Goal: Book appointment/travel/reservation

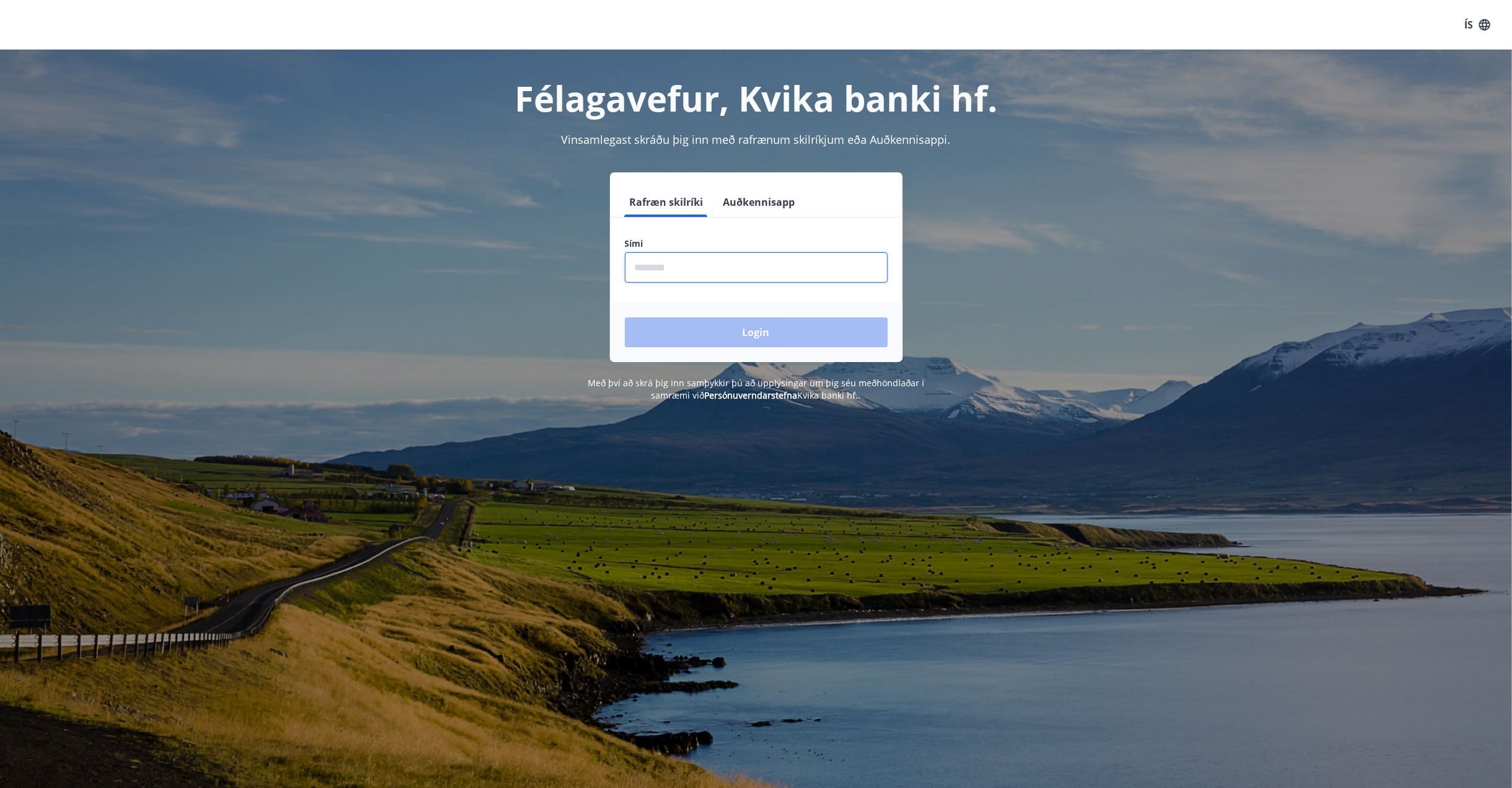
click at [666, 267] on input "phone" at bounding box center [756, 268] width 263 height 30
type input "********"
click at [715, 332] on button "Login" at bounding box center [756, 332] width 263 height 30
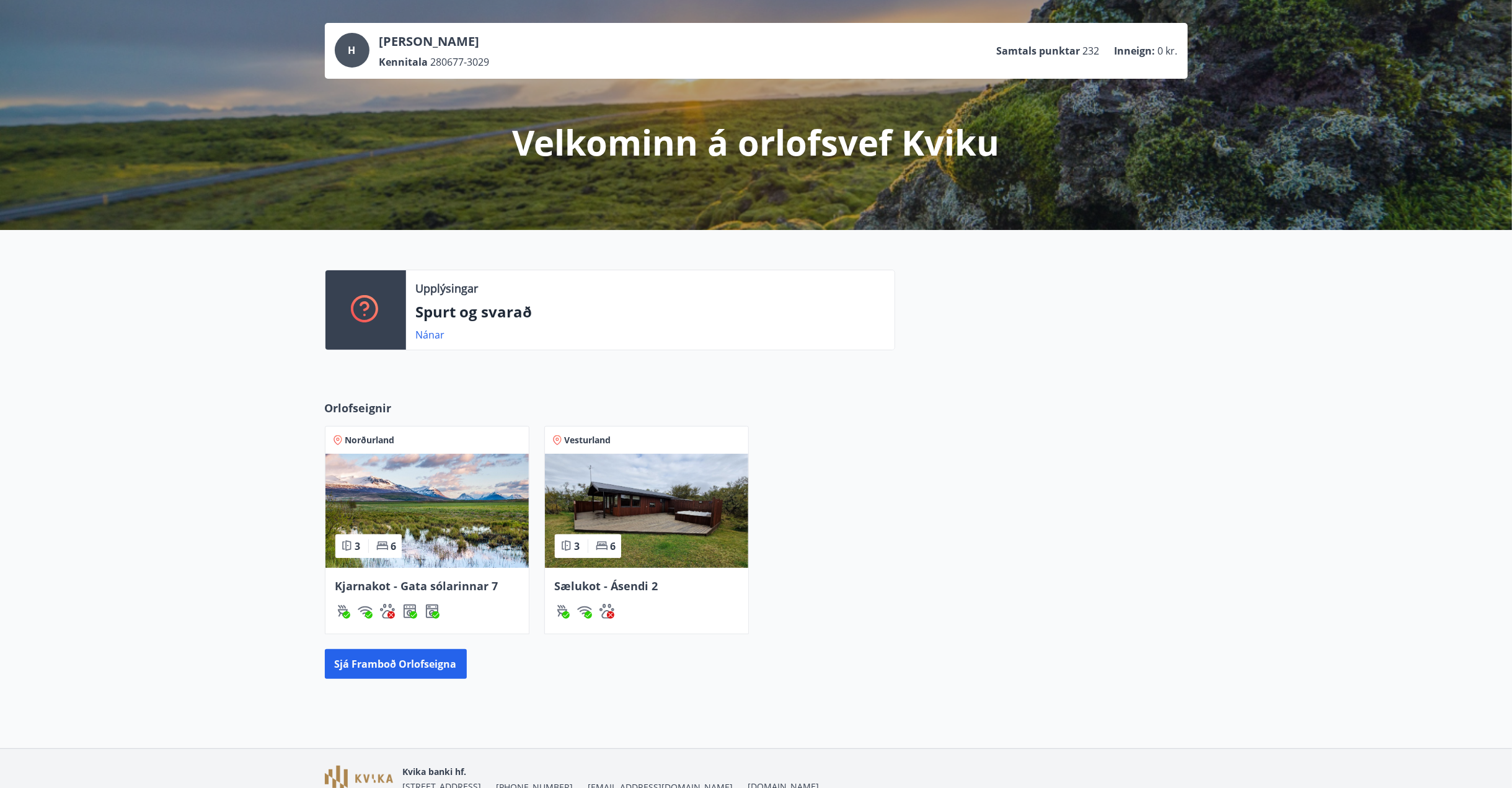
scroll to position [116, 0]
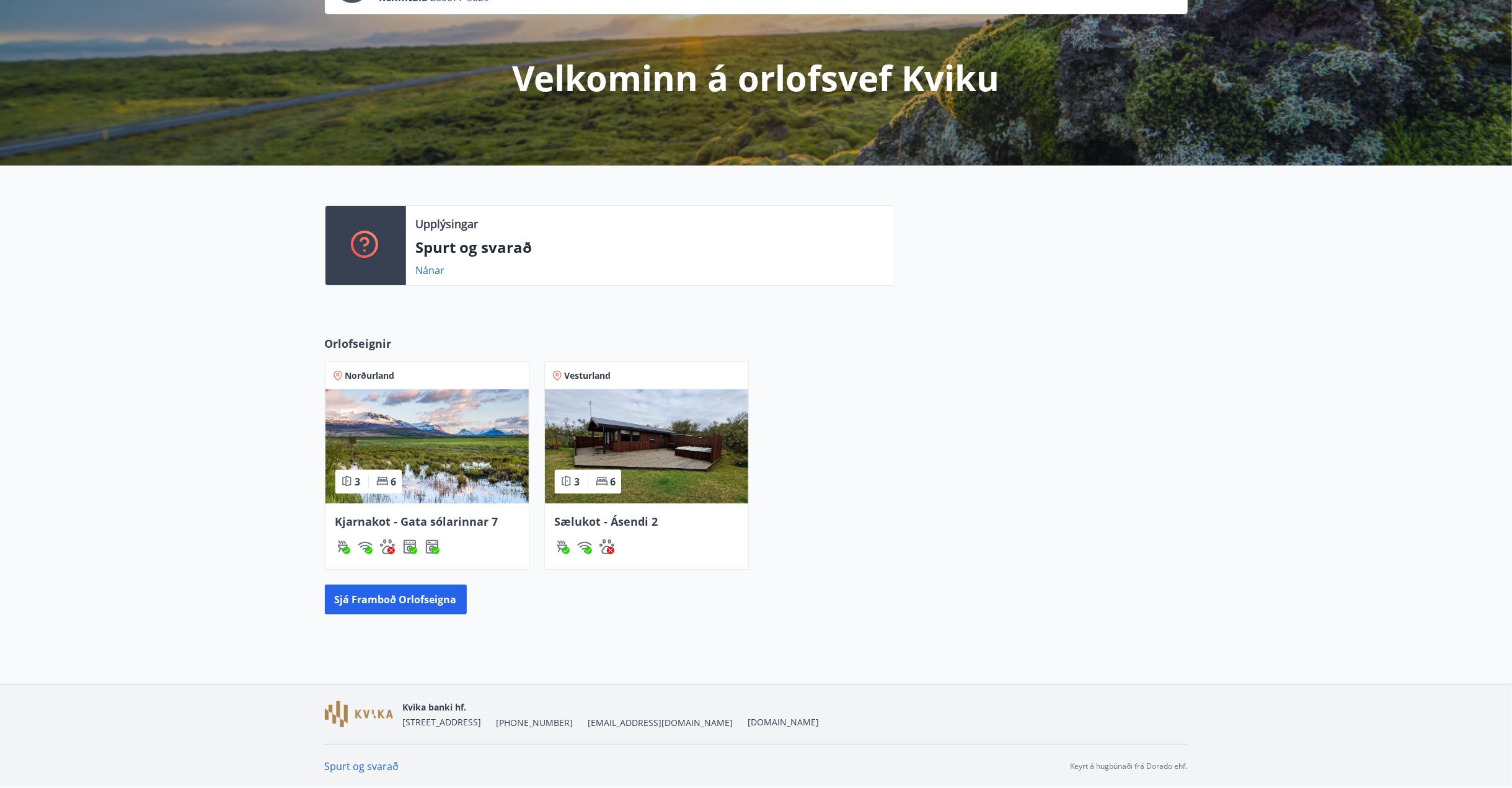
click at [428, 516] on span "Kjarnakot - Gata sólarinnar 7" at bounding box center [417, 522] width 163 height 15
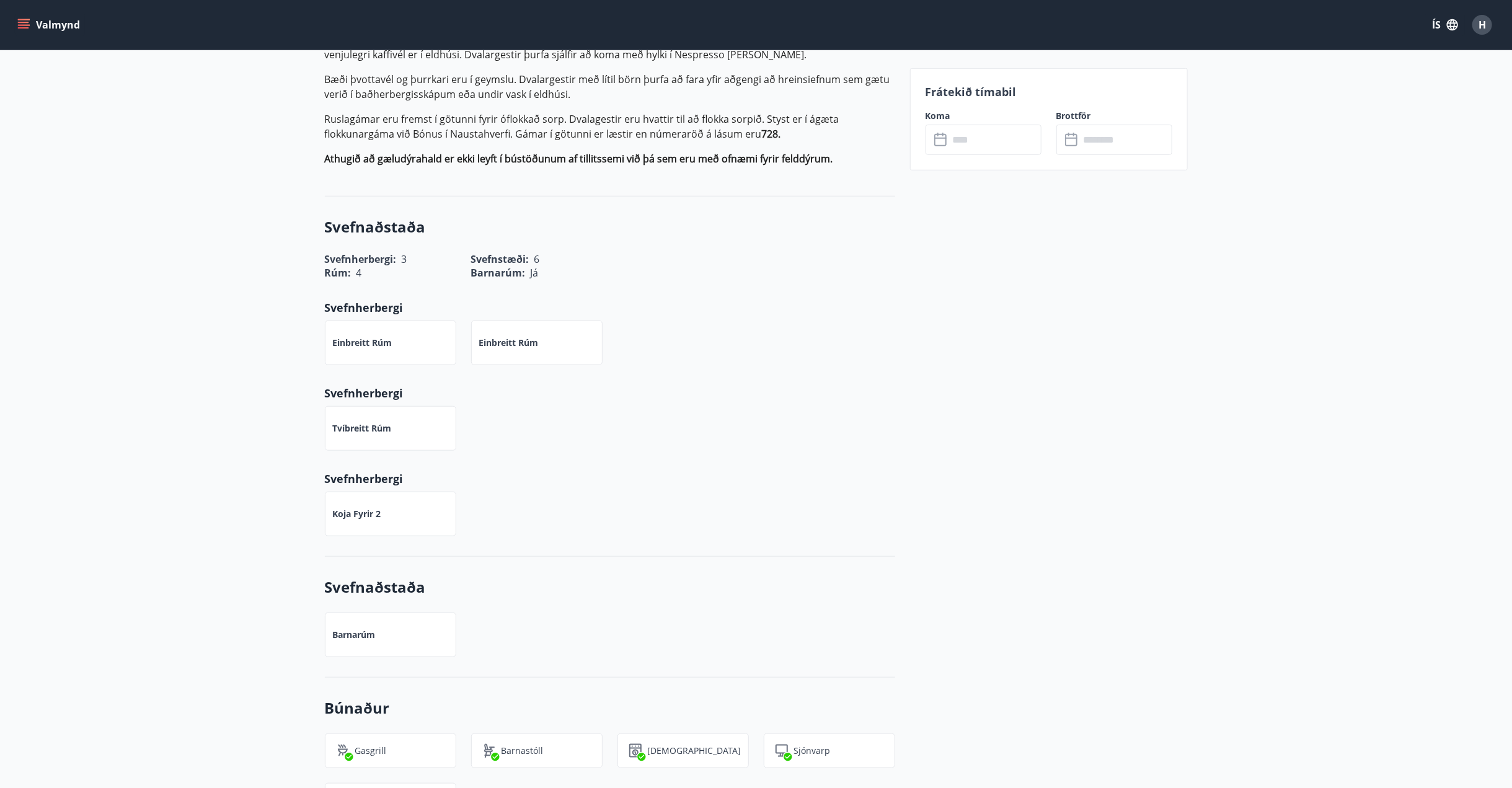
scroll to position [496, 0]
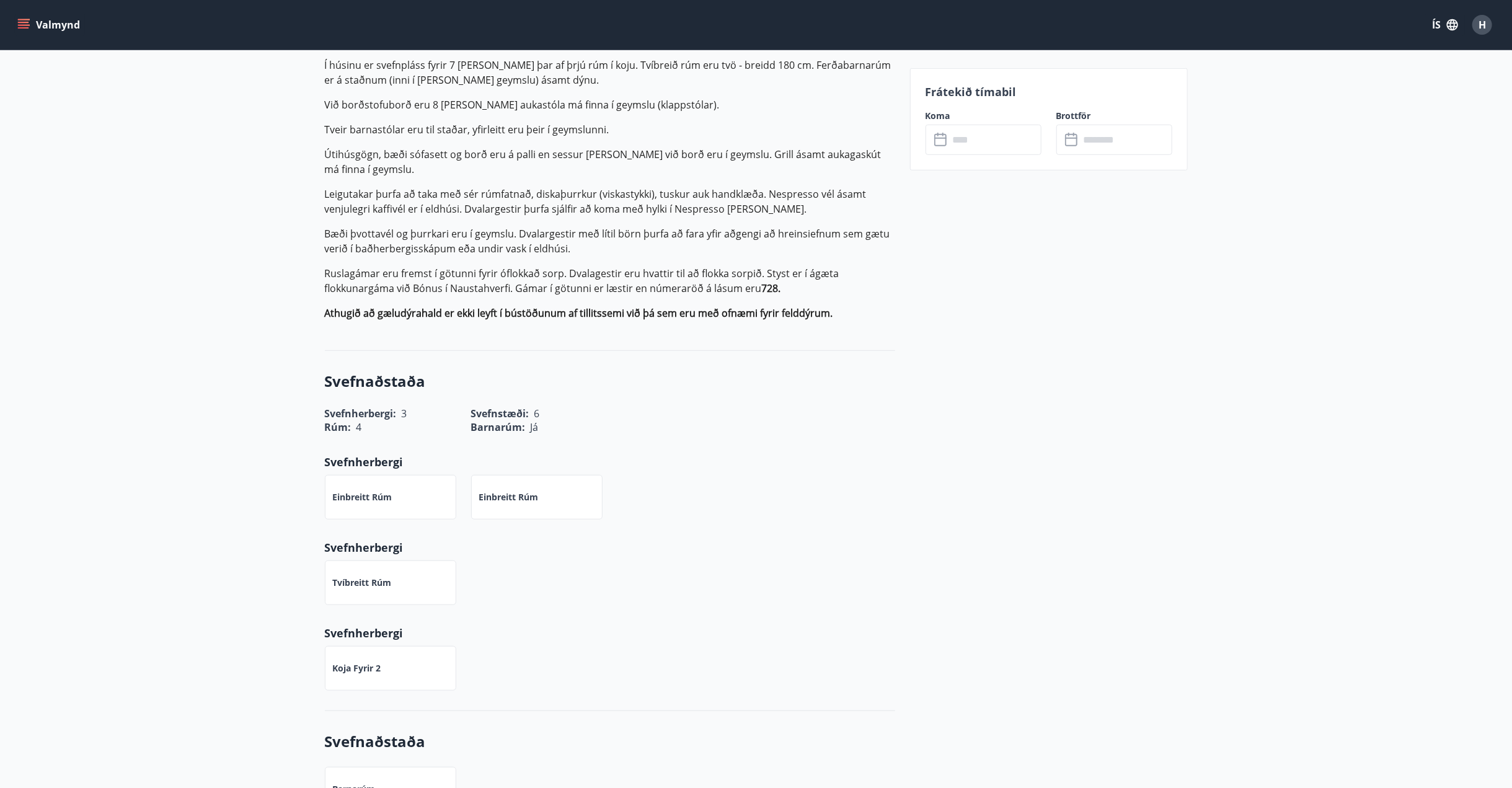
click at [969, 142] on input "text" at bounding box center [995, 140] width 92 height 30
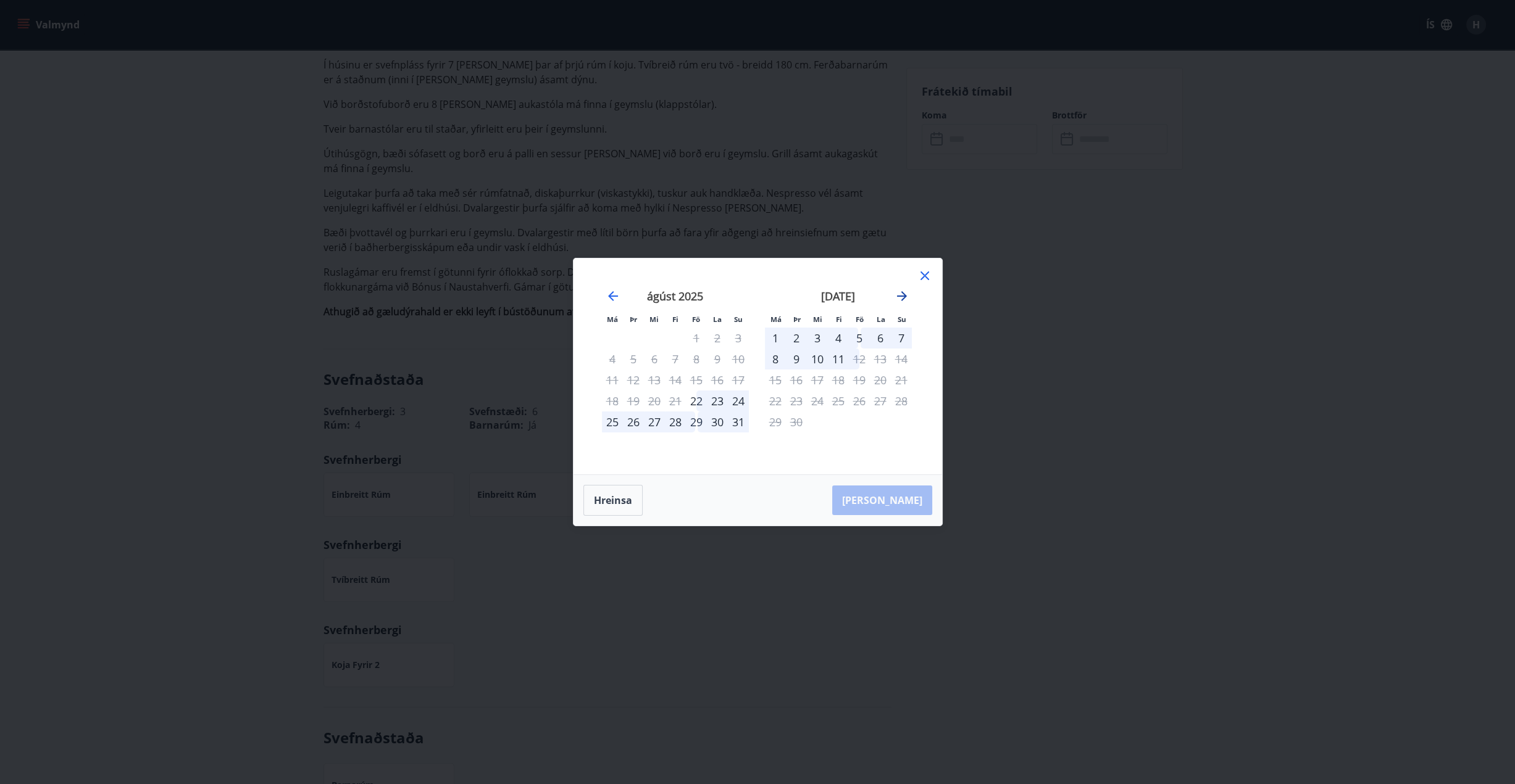
click at [900, 293] on icon "Move forward to switch to the next month." at bounding box center [902, 296] width 15 height 15
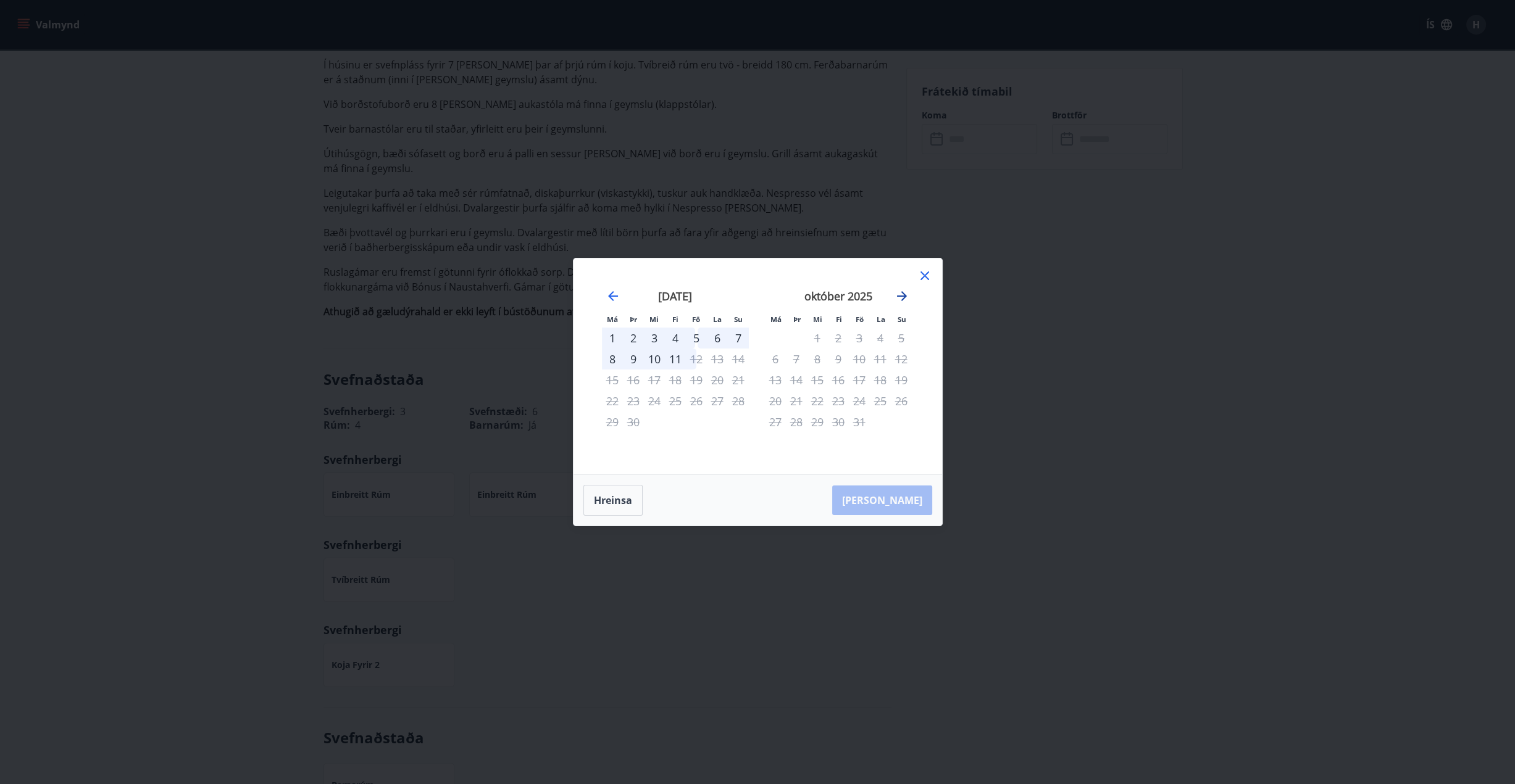
click at [901, 298] on icon "Move forward to switch to the next month." at bounding box center [902, 296] width 15 height 15
click at [901, 297] on icon "Move forward to switch to the next month." at bounding box center [902, 296] width 15 height 15
click at [899, 295] on icon "Move forward to switch to the next month." at bounding box center [902, 296] width 15 height 15
click at [610, 294] on icon "Move backward to switch to the previous month." at bounding box center [613, 296] width 15 height 15
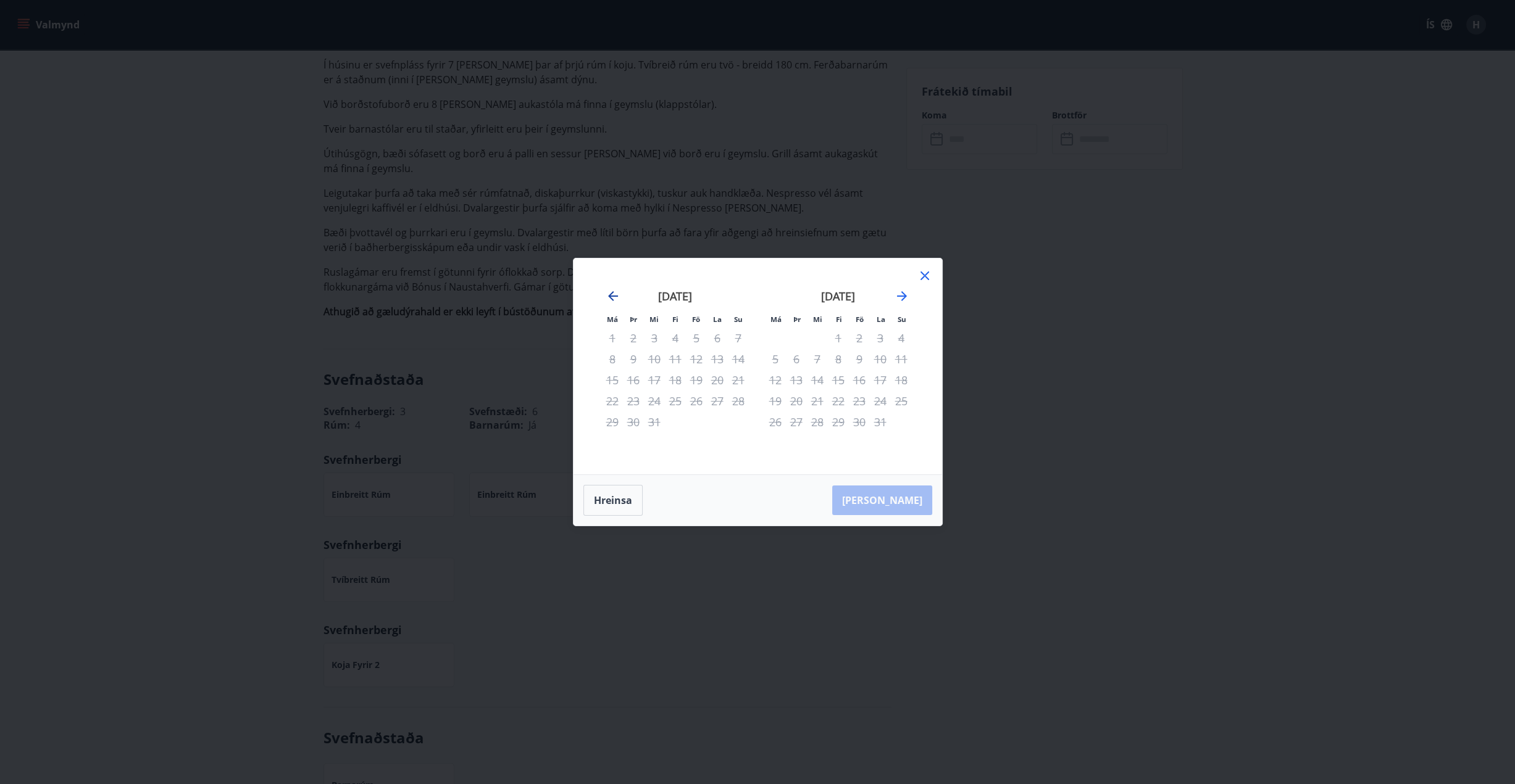
click at [610, 294] on icon "Move backward to switch to the previous month." at bounding box center [613, 296] width 15 height 15
click at [610, 294] on icon "Move backward to switch to the previous month." at bounding box center [613, 296] width 10 height 10
click at [923, 275] on icon at bounding box center [925, 276] width 9 height 9
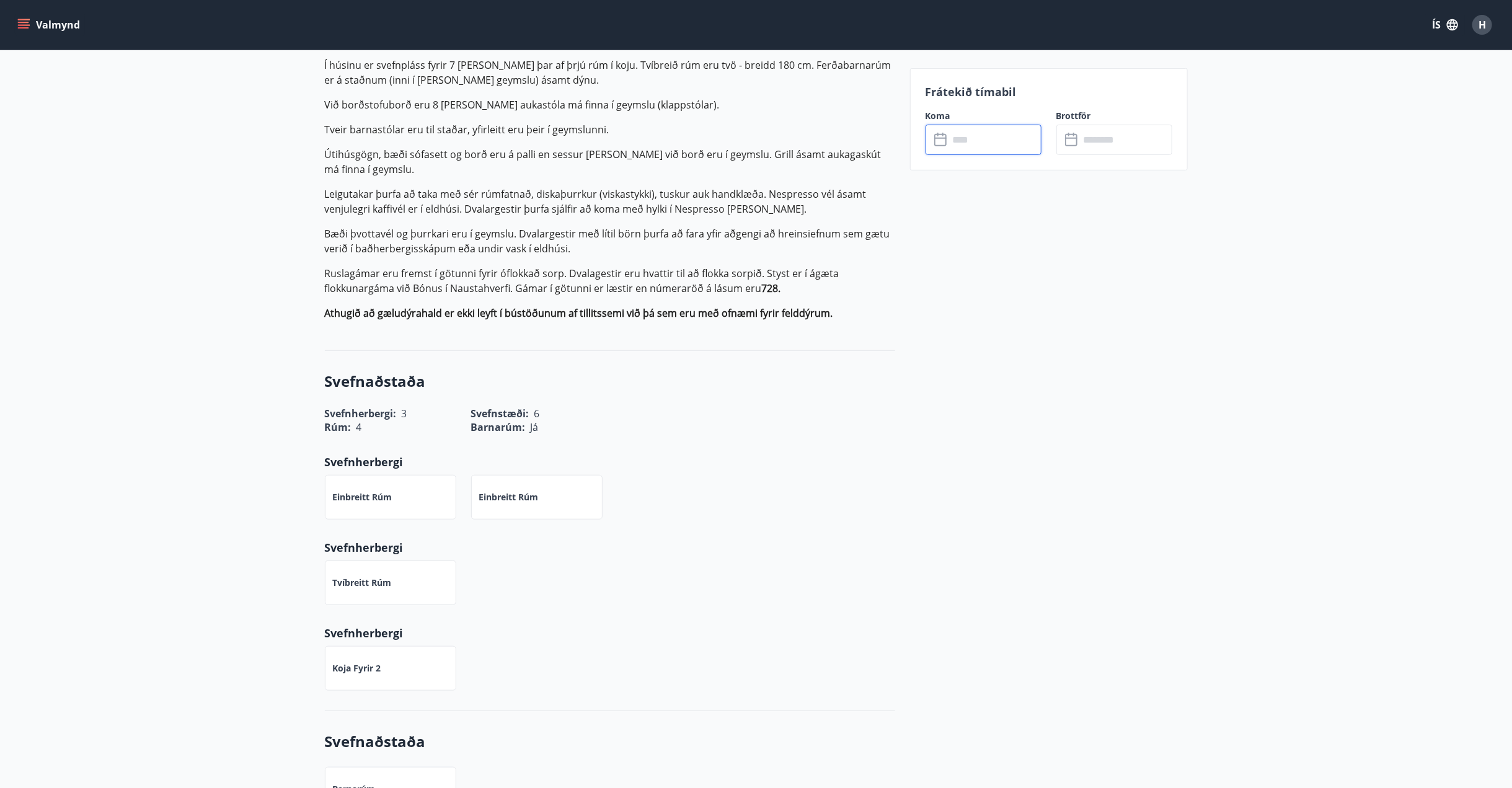
click at [642, 275] on p "Ruslagámar eru fremst í götunni fyrir óflokkað sorp. Dvalagestir eru hvattir ti…" at bounding box center [609, 281] width 570 height 30
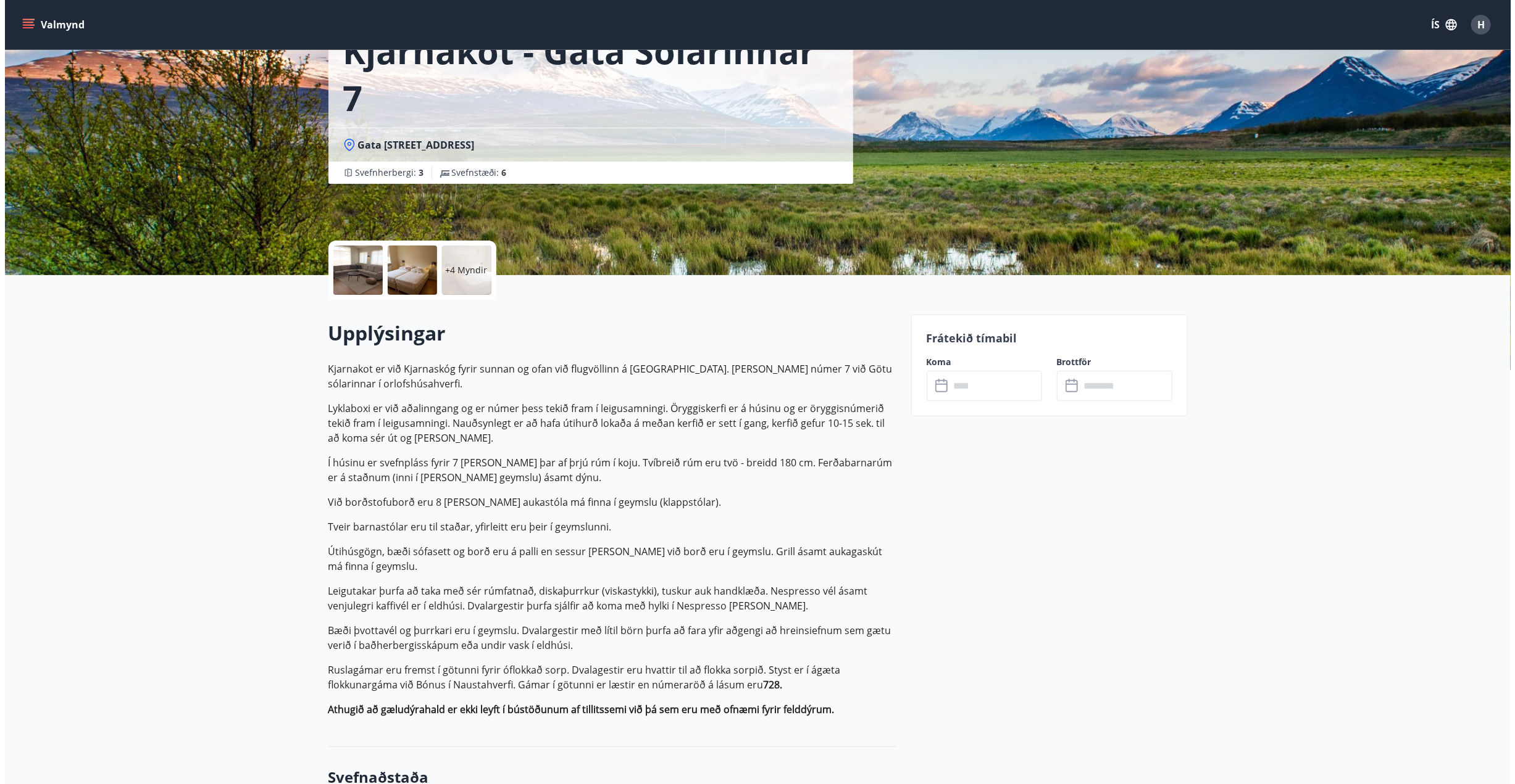
scroll to position [0, 0]
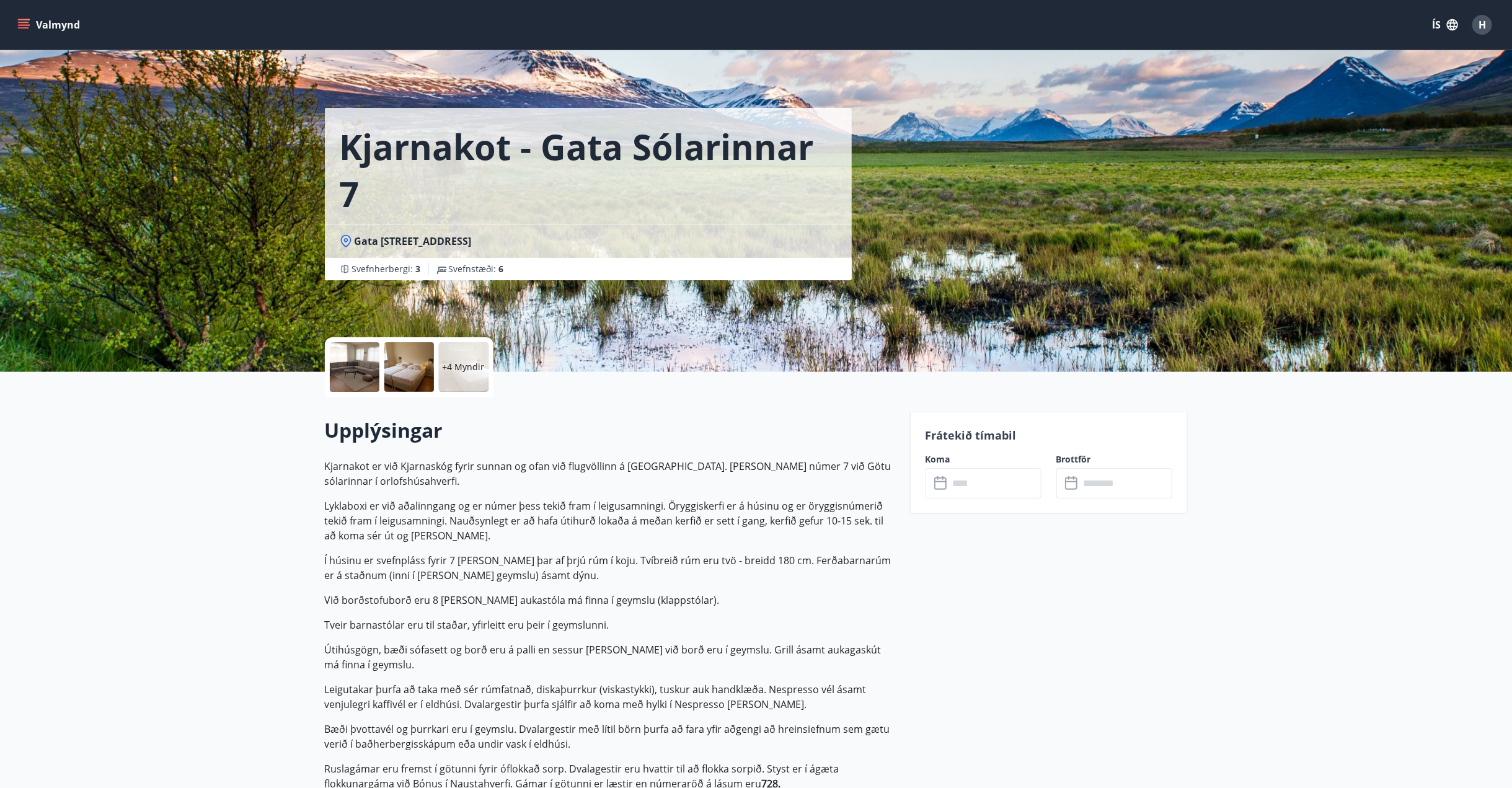
click at [410, 368] on div at bounding box center [409, 367] width 50 height 50
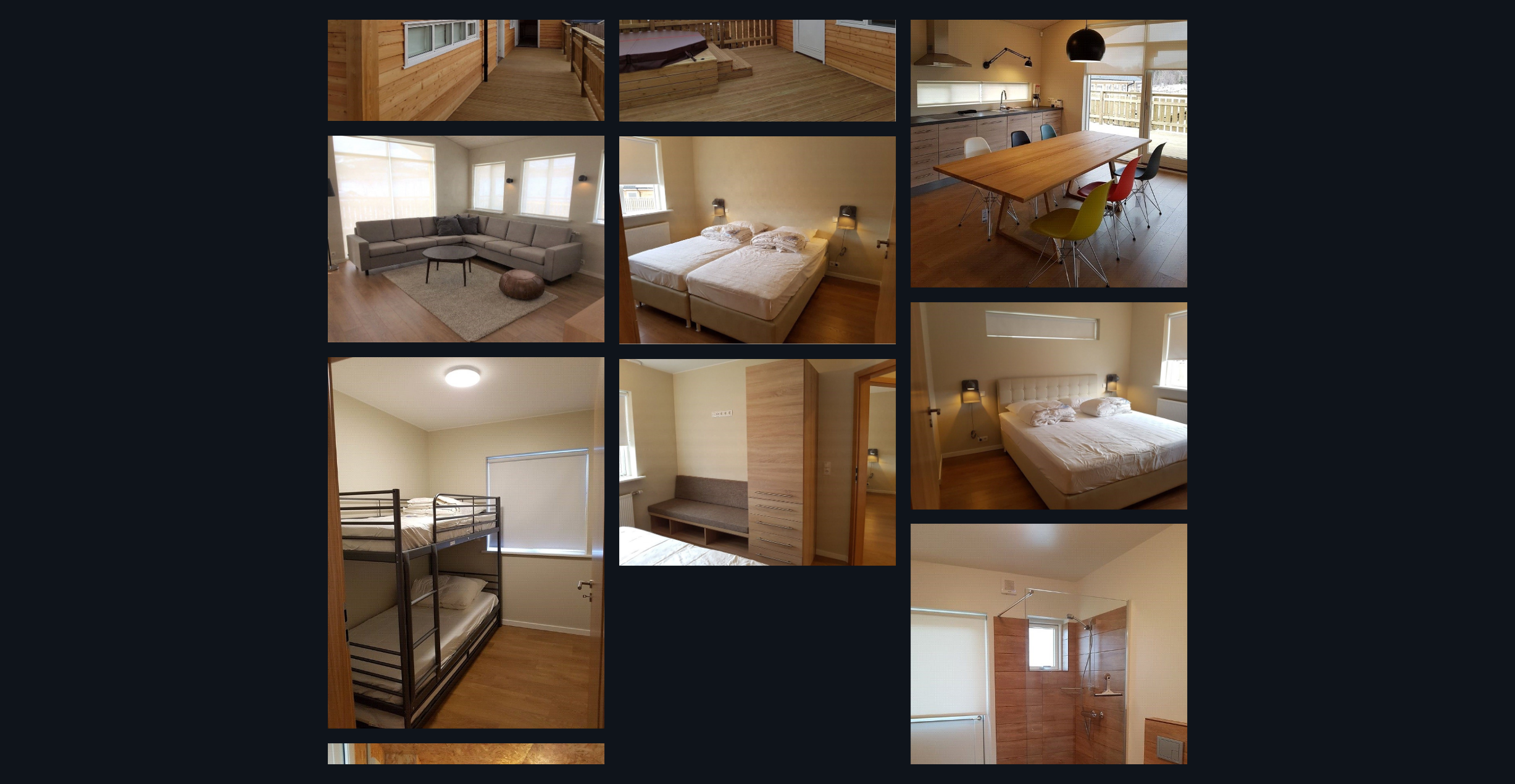
scroll to position [34, 0]
